Goal: Find specific page/section: Find specific page/section

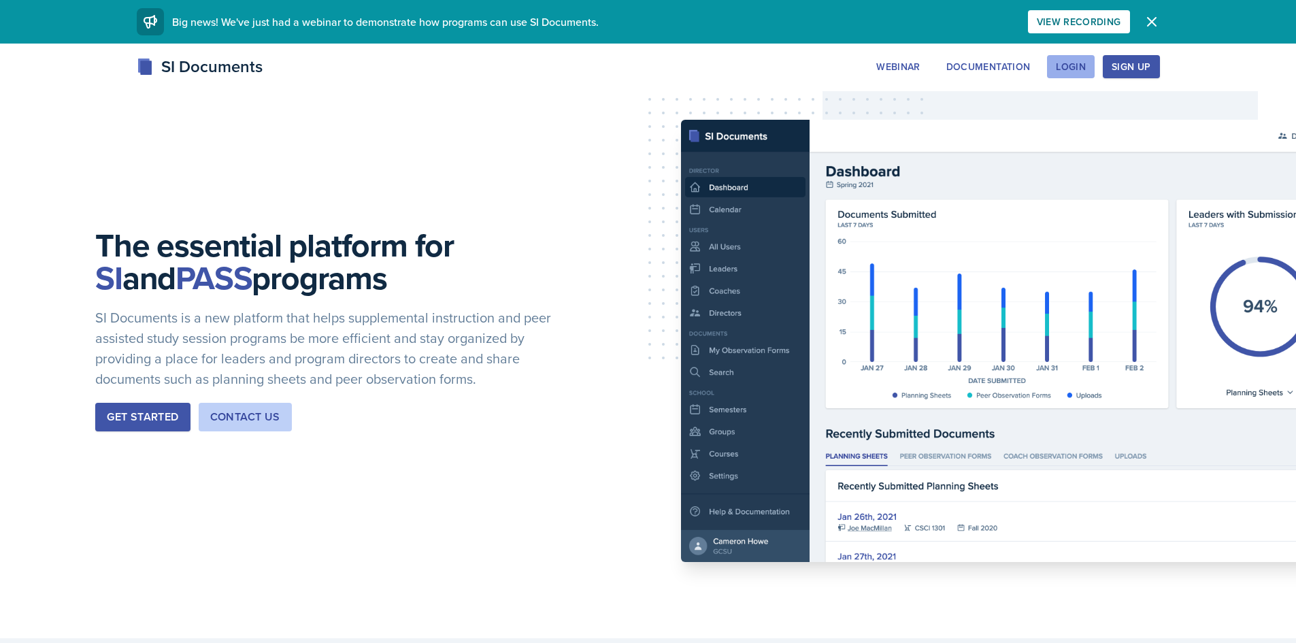
click at [1065, 64] on div "Login" at bounding box center [1071, 66] width 30 height 11
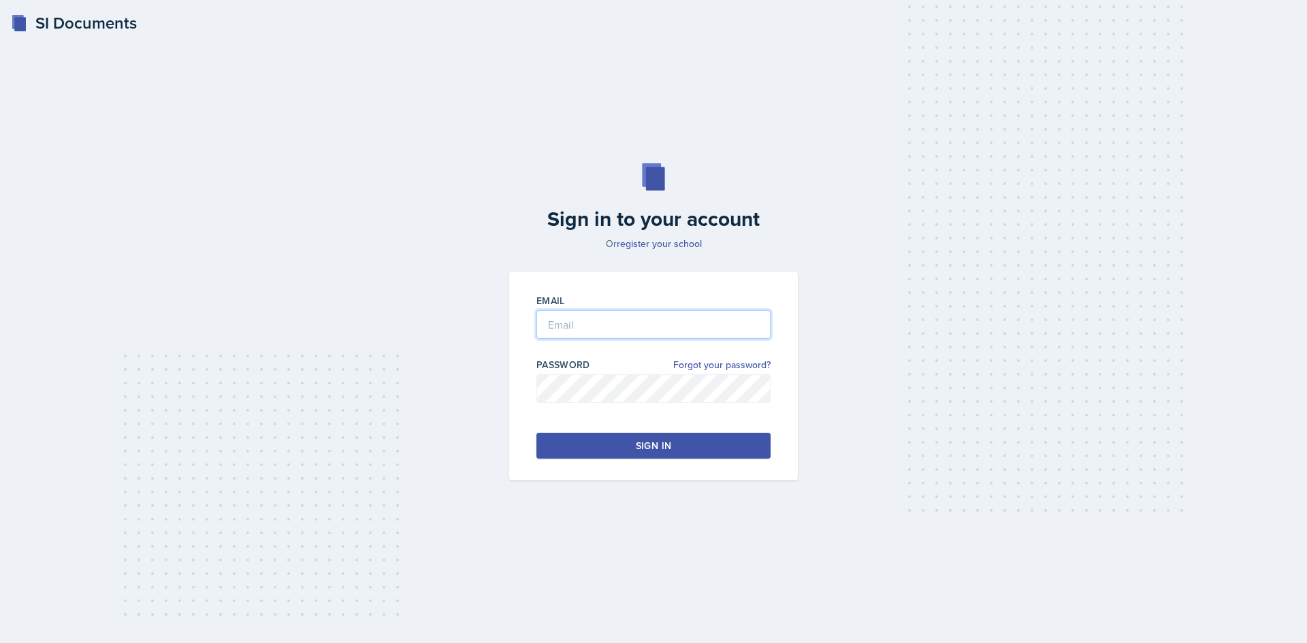
click at [625, 320] on input "email" at bounding box center [653, 324] width 234 height 29
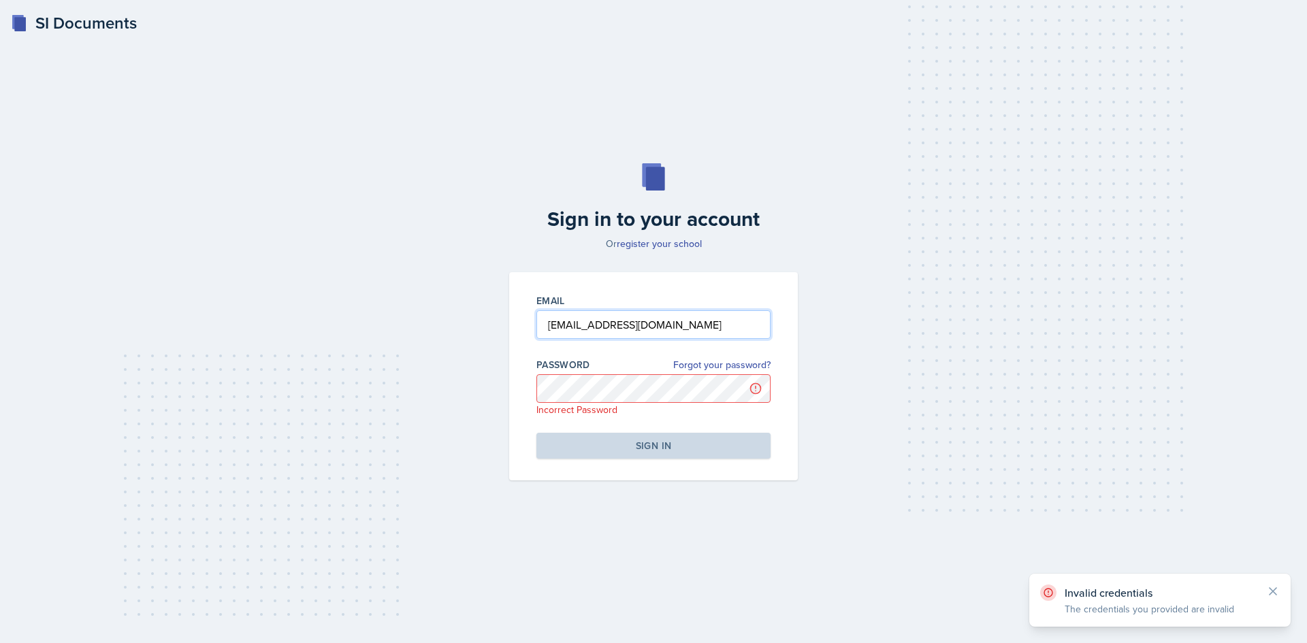
click at [663, 324] on input "[EMAIL_ADDRESS][DOMAIN_NAME]" at bounding box center [653, 324] width 234 height 29
type input "[EMAIL_ADDRESS][DOMAIN_NAME]"
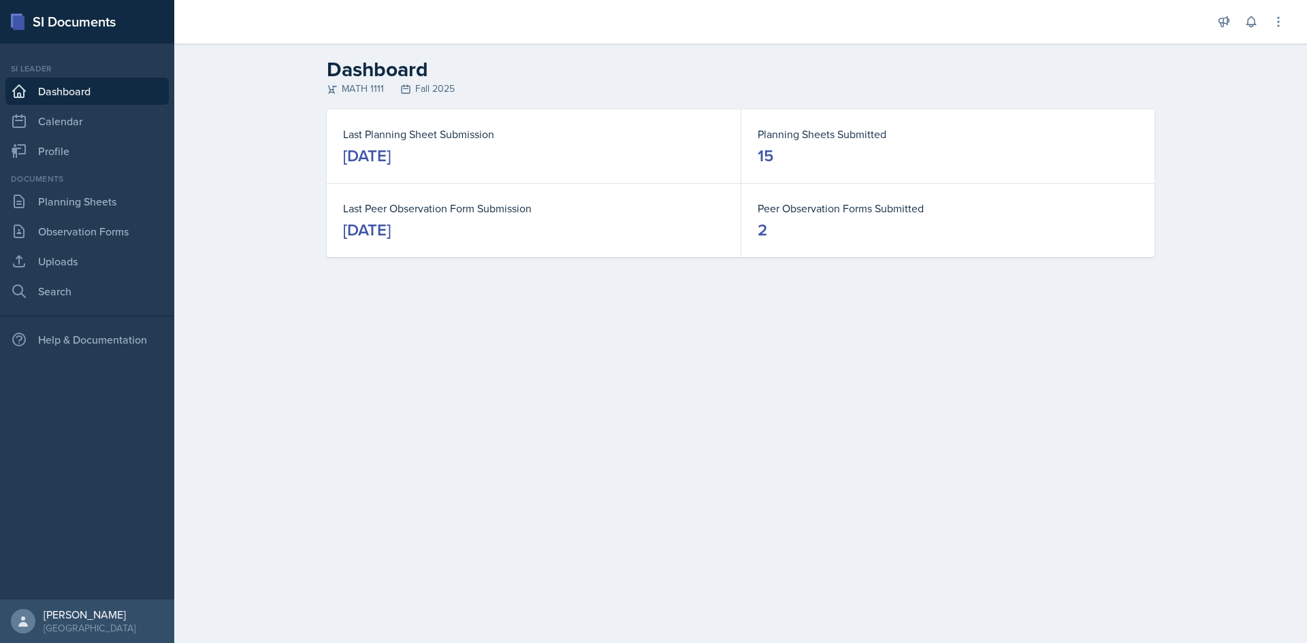
click at [391, 151] on div "[DATE]" at bounding box center [367, 156] width 48 height 22
click at [89, 200] on link "Planning Sheets" at bounding box center [86, 201] width 163 height 27
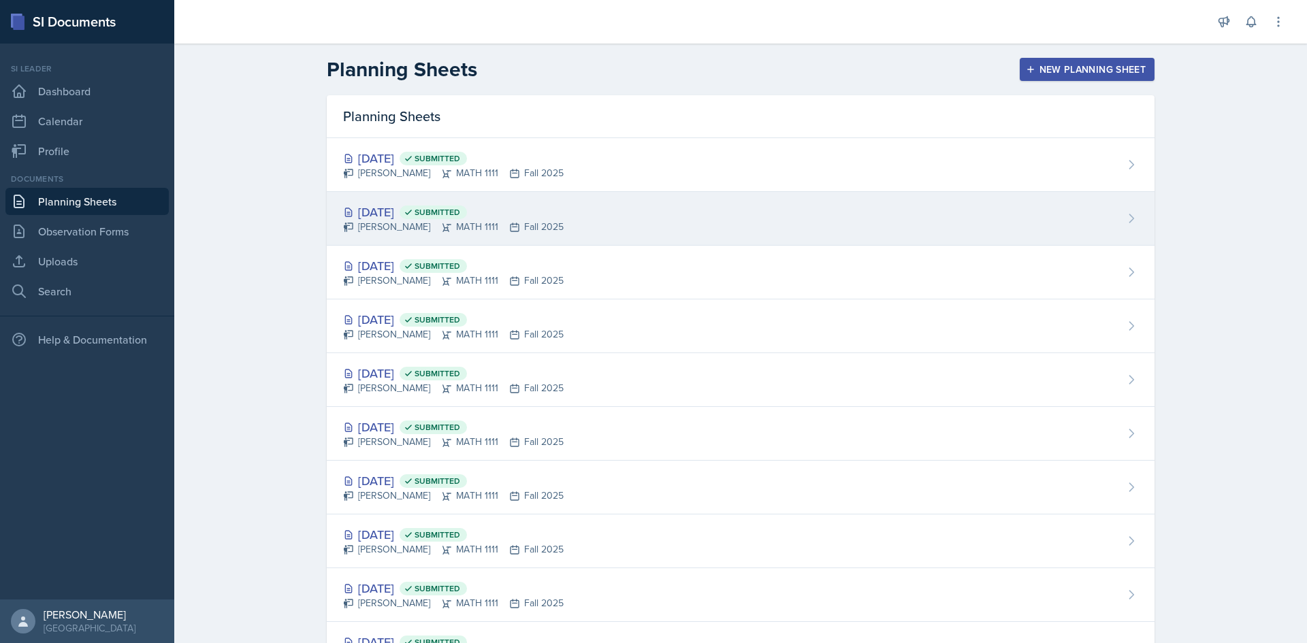
click at [388, 212] on div "[DATE] Submitted" at bounding box center [453, 212] width 221 height 18
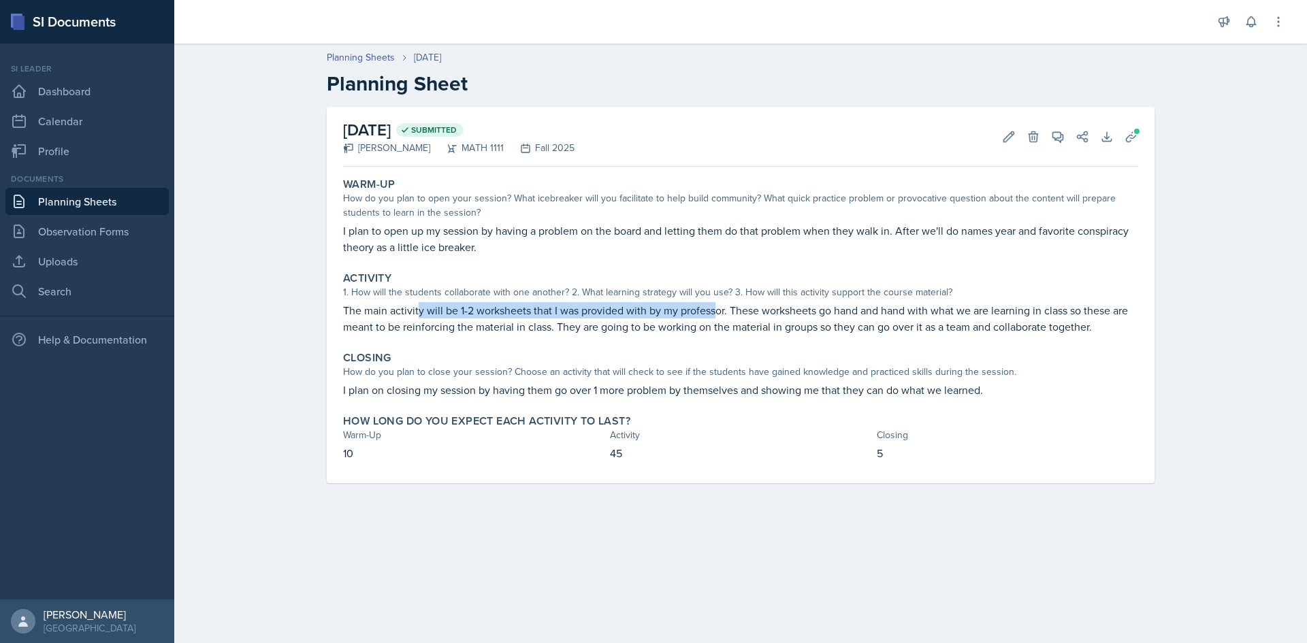
drag, startPoint x: 489, startPoint y: 304, endPoint x: 715, endPoint y: 301, distance: 226.0
click at [715, 301] on div "Activity 1. How will the students collaborate with one another? 2. What learnin…" at bounding box center [741, 303] width 806 height 74
click at [721, 306] on p "The main activity will be 1-2 worksheets that I was provided with by my profess…" at bounding box center [740, 318] width 795 height 33
